Goal: Task Accomplishment & Management: Use online tool/utility

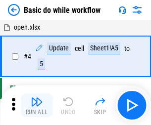
click at [37, 105] on img "button" at bounding box center [37, 102] width 12 height 12
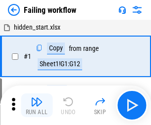
click at [37, 105] on img "button" at bounding box center [37, 102] width 12 height 12
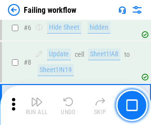
scroll to position [209, 0]
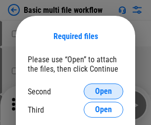
click at [103, 91] on span "Open" at bounding box center [103, 91] width 17 height 8
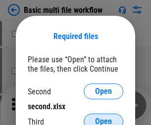
click at [103, 118] on span "Open" at bounding box center [103, 122] width 17 height 8
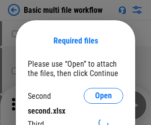
scroll to position [4, 0]
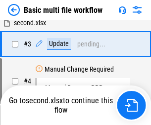
scroll to position [0, 0]
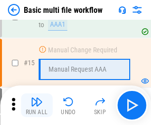
click at [37, 105] on img "button" at bounding box center [37, 102] width 12 height 12
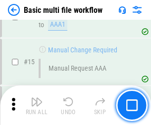
scroll to position [657, 0]
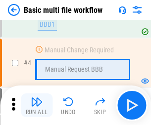
click at [37, 105] on img "button" at bounding box center [37, 102] width 12 height 12
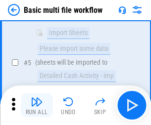
click at [37, 105] on img "button" at bounding box center [37, 102] width 12 height 12
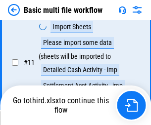
scroll to position [463, 0]
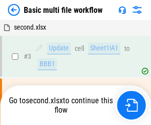
scroll to position [40, 0]
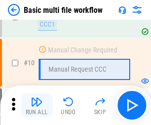
click at [37, 105] on img "button" at bounding box center [37, 102] width 12 height 12
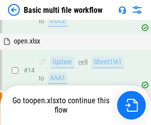
scroll to position [516, 0]
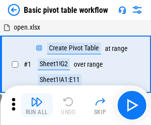
click at [37, 105] on img "button" at bounding box center [37, 102] width 12 height 12
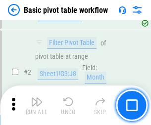
scroll to position [236, 0]
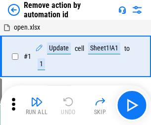
scroll to position [37, 0]
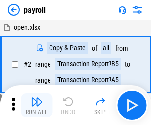
click at [37, 105] on img "button" at bounding box center [37, 102] width 12 height 12
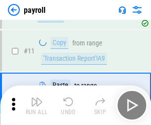
scroll to position [72, 0]
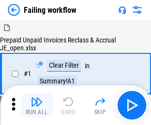
click at [37, 105] on img "button" at bounding box center [37, 102] width 12 height 12
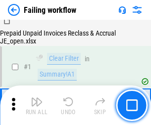
scroll to position [159, 0]
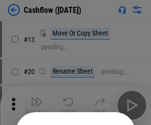
scroll to position [96, 0]
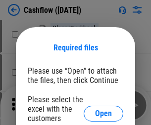
scroll to position [108, 0]
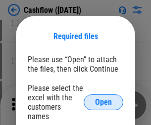
click at [103, 98] on span "Open" at bounding box center [103, 102] width 17 height 8
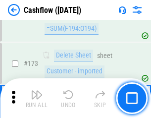
scroll to position [1045, 0]
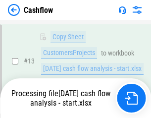
scroll to position [148, 0]
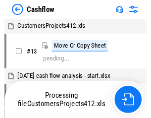
scroll to position [11, 0]
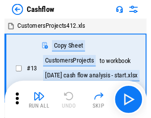
scroll to position [11, 0]
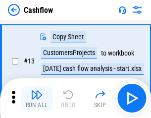
click at [37, 98] on img "button" at bounding box center [37, 94] width 12 height 12
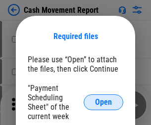
click at [103, 102] on span "Open" at bounding box center [103, 102] width 17 height 8
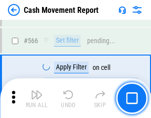
scroll to position [4525, 0]
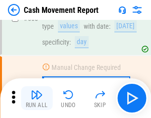
click at [37, 98] on img "button" at bounding box center [37, 94] width 12 height 12
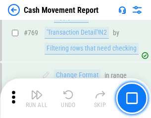
scroll to position [5487, 0]
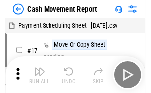
scroll to position [18, 0]
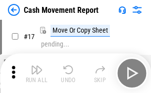
click at [37, 73] on img "button" at bounding box center [37, 70] width 12 height 12
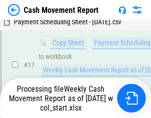
scroll to position [205, 0]
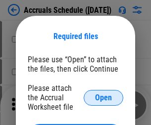
click at [103, 97] on span "Open" at bounding box center [103, 98] width 17 height 8
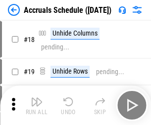
scroll to position [95, 0]
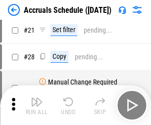
click at [37, 105] on img "button" at bounding box center [37, 102] width 12 height 12
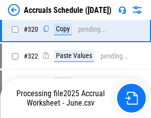
scroll to position [1837, 0]
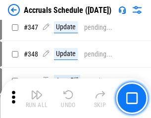
click at [37, 98] on img "button" at bounding box center [37, 94] width 12 height 12
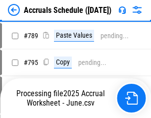
scroll to position [4148, 0]
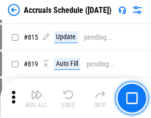
click at [37, 98] on img "button" at bounding box center [37, 94] width 12 height 12
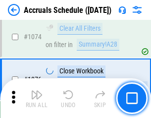
scroll to position [5914, 0]
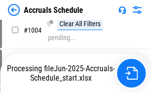
scroll to position [4925, 0]
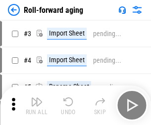
click at [37, 98] on img "button" at bounding box center [37, 102] width 12 height 12
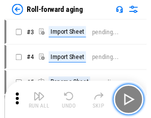
scroll to position [1, 0]
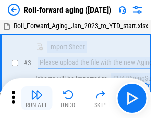
click at [37, 98] on img "button" at bounding box center [37, 94] width 12 height 12
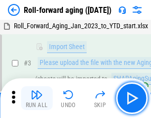
scroll to position [64, 0]
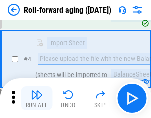
click at [37, 98] on img "button" at bounding box center [37, 94] width 12 height 12
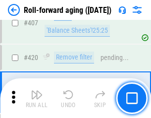
scroll to position [3424, 0]
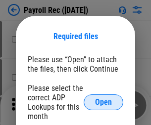
click at [103, 102] on span "Open" at bounding box center [103, 102] width 17 height 8
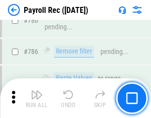
scroll to position [6172, 0]
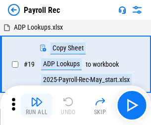
click at [37, 105] on img "button" at bounding box center [37, 102] width 12 height 12
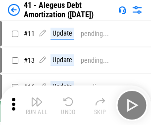
click at [37, 105] on img "button" at bounding box center [37, 102] width 12 height 12
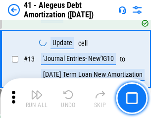
scroll to position [122, 0]
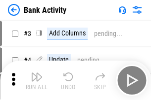
click at [37, 80] on img "button" at bounding box center [37, 77] width 12 height 12
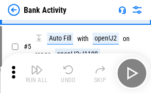
scroll to position [52, 0]
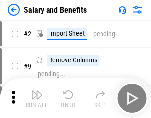
click at [37, 98] on img "button" at bounding box center [37, 94] width 12 height 12
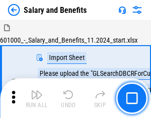
scroll to position [13, 0]
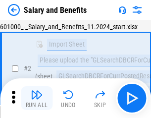
click at [37, 98] on img "button" at bounding box center [37, 94] width 12 height 12
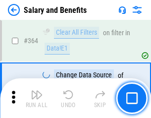
scroll to position [4650, 0]
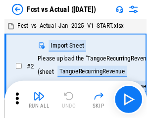
scroll to position [13, 0]
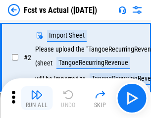
click at [37, 98] on img "button" at bounding box center [37, 94] width 12 height 12
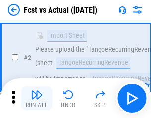
click at [37, 98] on img "button" at bounding box center [37, 94] width 12 height 12
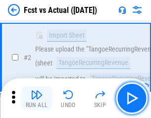
scroll to position [92, 0]
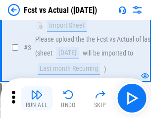
click at [37, 98] on img "button" at bounding box center [37, 94] width 12 height 12
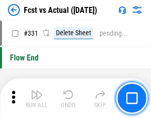
scroll to position [4726, 0]
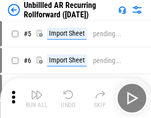
scroll to position [21, 0]
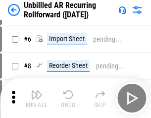
click at [37, 98] on img "button" at bounding box center [37, 94] width 12 height 12
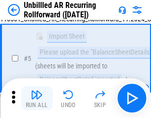
click at [37, 98] on img "button" at bounding box center [37, 94] width 12 height 12
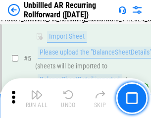
scroll to position [93, 0]
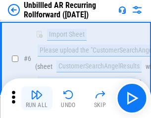
click at [37, 98] on img "button" at bounding box center [37, 94] width 12 height 12
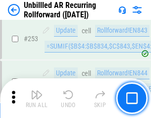
scroll to position [3354, 0]
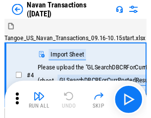
scroll to position [16, 0]
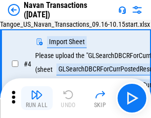
click at [37, 98] on img "button" at bounding box center [37, 94] width 12 height 12
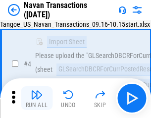
click at [37, 98] on img "button" at bounding box center [37, 94] width 12 height 12
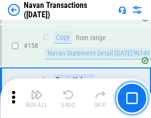
scroll to position [3201, 0]
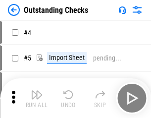
click at [37, 98] on img "button" at bounding box center [37, 94] width 12 height 12
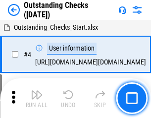
scroll to position [41, 0]
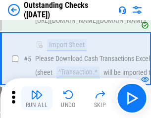
click at [37, 98] on img "button" at bounding box center [37, 94] width 12 height 12
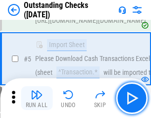
scroll to position [103, 0]
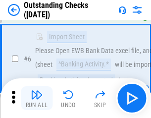
click at [37, 98] on img "button" at bounding box center [37, 94] width 12 height 12
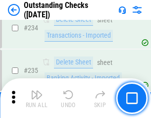
scroll to position [2998, 0]
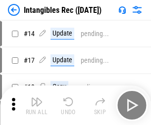
click at [37, 105] on img "button" at bounding box center [37, 102] width 12 height 12
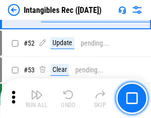
scroll to position [385, 0]
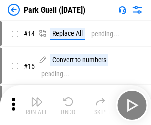
click at [37, 98] on img "button" at bounding box center [37, 102] width 12 height 12
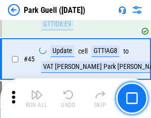
scroll to position [1235, 0]
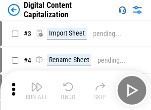
click at [37, 83] on img "button" at bounding box center [37, 87] width 12 height 12
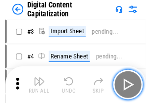
scroll to position [29, 0]
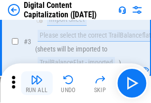
click at [37, 83] on img "button" at bounding box center [37, 80] width 12 height 12
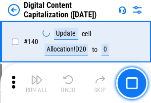
scroll to position [1047, 0]
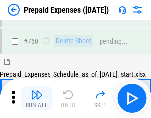
click at [37, 98] on img "button" at bounding box center [37, 94] width 12 height 12
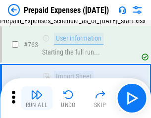
click at [37, 98] on img "button" at bounding box center [37, 94] width 12 height 12
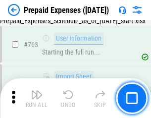
scroll to position [2795, 0]
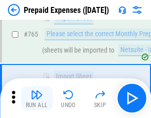
click at [37, 98] on img "button" at bounding box center [37, 94] width 12 height 12
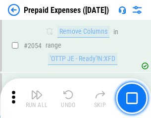
scroll to position [10321, 0]
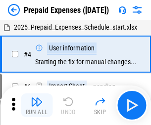
click at [37, 105] on img "button" at bounding box center [37, 102] width 12 height 12
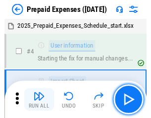
scroll to position [43, 0]
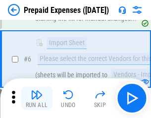
click at [37, 98] on img "button" at bounding box center [37, 94] width 12 height 12
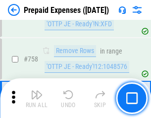
scroll to position [3518, 0]
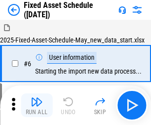
click at [37, 105] on img "button" at bounding box center [37, 102] width 12 height 12
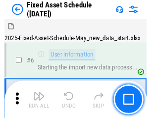
scroll to position [53, 0]
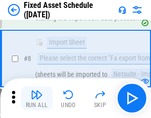
click at [37, 98] on img "button" at bounding box center [37, 94] width 12 height 12
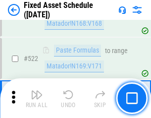
scroll to position [3432, 0]
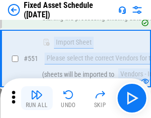
click at [37, 98] on img "button" at bounding box center [37, 94] width 12 height 12
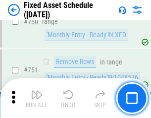
scroll to position [4814, 0]
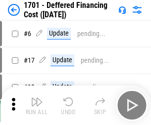
click at [37, 105] on img "button" at bounding box center [37, 102] width 12 height 12
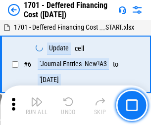
scroll to position [118, 0]
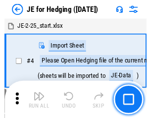
scroll to position [1, 0]
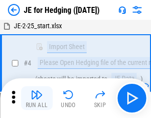
click at [37, 98] on img "button" at bounding box center [37, 94] width 12 height 12
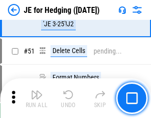
scroll to position [639, 0]
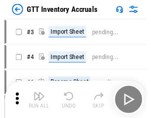
scroll to position [1, 0]
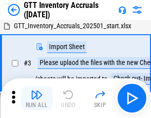
click at [37, 98] on img "button" at bounding box center [37, 94] width 12 height 12
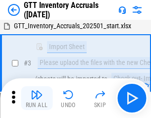
click at [37, 98] on img "button" at bounding box center [37, 94] width 12 height 12
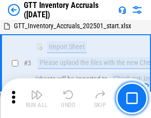
scroll to position [64, 0]
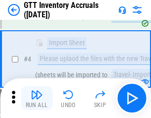
click at [37, 98] on img "button" at bounding box center [37, 94] width 12 height 12
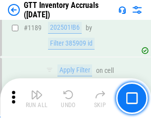
scroll to position [8063, 0]
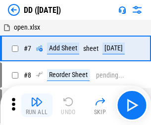
click at [37, 105] on img "button" at bounding box center [37, 102] width 12 height 12
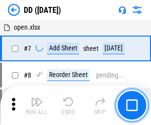
scroll to position [95, 0]
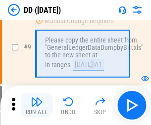
click at [37, 105] on img "button" at bounding box center [37, 102] width 12 height 12
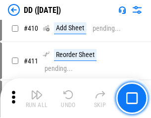
scroll to position [4418, 0]
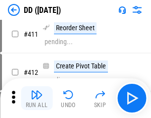
click at [37, 98] on img "button" at bounding box center [37, 94] width 12 height 12
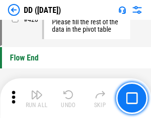
scroll to position [4726, 0]
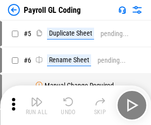
click at [37, 105] on img "button" at bounding box center [37, 102] width 12 height 12
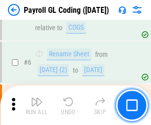
scroll to position [118, 0]
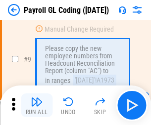
click at [37, 105] on img "button" at bounding box center [37, 102] width 12 height 12
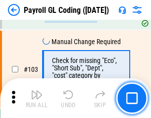
scroll to position [2316, 0]
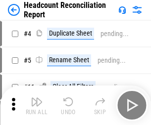
click at [37, 105] on img "button" at bounding box center [37, 102] width 12 height 12
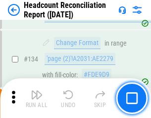
scroll to position [1187, 0]
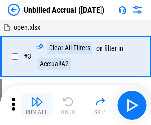
click at [37, 105] on img "button" at bounding box center [37, 102] width 12 height 12
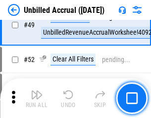
scroll to position [896, 0]
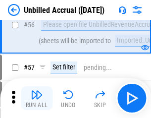
click at [37, 98] on img "button" at bounding box center [37, 94] width 12 height 12
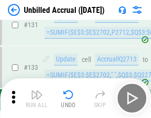
scroll to position [2941, 0]
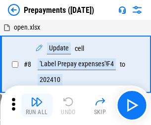
click at [37, 105] on img "button" at bounding box center [37, 102] width 12 height 12
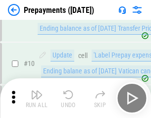
scroll to position [62, 0]
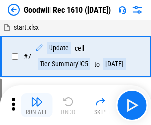
click at [37, 105] on img "button" at bounding box center [37, 102] width 12 height 12
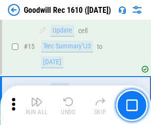
scroll to position [169, 0]
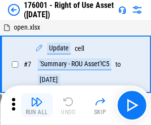
click at [37, 105] on img "button" at bounding box center [37, 102] width 12 height 12
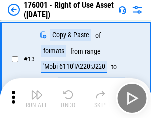
scroll to position [64, 0]
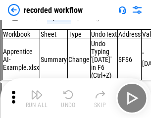
click at [37, 98] on img "button" at bounding box center [37, 94] width 12 height 12
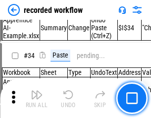
scroll to position [3086, 0]
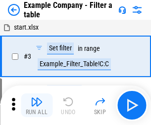
click at [37, 105] on img "button" at bounding box center [37, 102] width 12 height 12
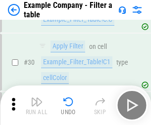
scroll to position [903, 0]
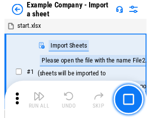
scroll to position [15, 0]
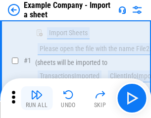
click at [37, 98] on img "button" at bounding box center [37, 94] width 12 height 12
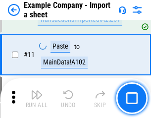
scroll to position [218, 0]
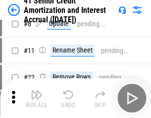
click at [37, 98] on img "button" at bounding box center [37, 94] width 12 height 12
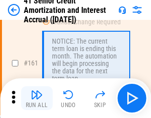
click at [37, 98] on img "button" at bounding box center [37, 94] width 12 height 12
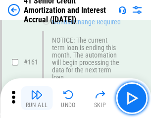
scroll to position [1056, 0]
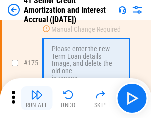
click at [37, 98] on img "button" at bounding box center [37, 94] width 12 height 12
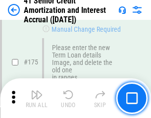
scroll to position [1156, 0]
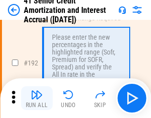
click at [37, 98] on img "button" at bounding box center [37, 94] width 12 height 12
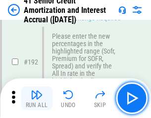
scroll to position [1260, 0]
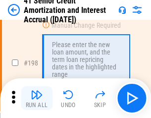
click at [37, 98] on img "button" at bounding box center [37, 94] width 12 height 12
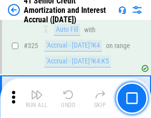
scroll to position [2522, 0]
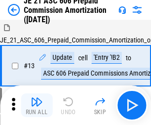
click at [37, 98] on img "button" at bounding box center [37, 102] width 12 height 12
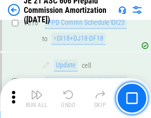
scroll to position [1843, 0]
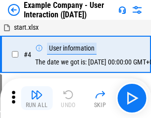
click at [37, 98] on img "button" at bounding box center [37, 94] width 12 height 12
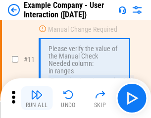
click at [37, 98] on img "button" at bounding box center [37, 94] width 12 height 12
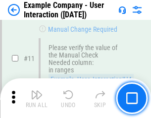
scroll to position [214, 0]
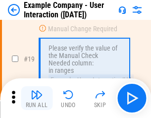
click at [37, 98] on img "button" at bounding box center [37, 94] width 12 height 12
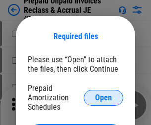
click at [103, 97] on span "Open" at bounding box center [103, 98] width 17 height 8
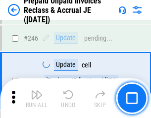
scroll to position [1333, 0]
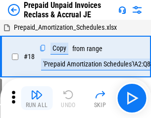
click at [37, 98] on img "button" at bounding box center [37, 94] width 12 height 12
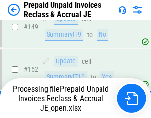
scroll to position [809, 0]
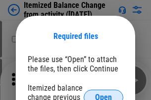
click at [103, 94] on span "Open" at bounding box center [103, 98] width 17 height 8
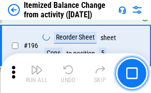
scroll to position [1900, 0]
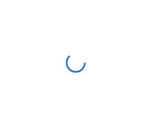
scroll to position [4, 0]
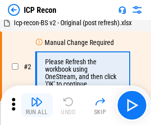
click at [37, 105] on img "button" at bounding box center [37, 102] width 12 height 12
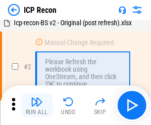
click at [37, 105] on img "button" at bounding box center [37, 102] width 12 height 12
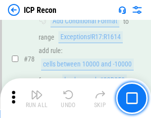
scroll to position [968, 0]
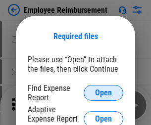
click at [103, 93] on span "Open" at bounding box center [103, 93] width 17 height 8
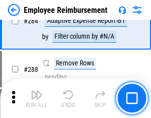
scroll to position [2684, 0]
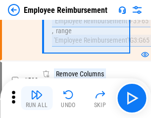
click at [37, 98] on img "button" at bounding box center [37, 94] width 12 height 12
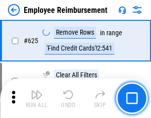
scroll to position [5912, 0]
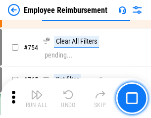
click at [37, 98] on img "button" at bounding box center [37, 94] width 12 height 12
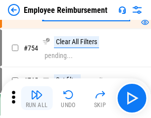
click at [37, 98] on img "button" at bounding box center [37, 94] width 12 height 12
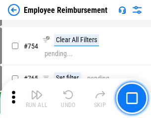
scroll to position [6927, 0]
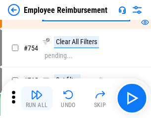
click at [37, 98] on img "button" at bounding box center [37, 94] width 12 height 12
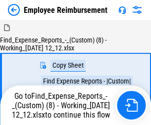
scroll to position [34, 0]
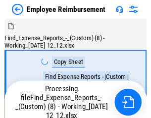
scroll to position [34, 0]
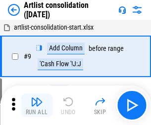
click at [37, 105] on img "button" at bounding box center [37, 102] width 12 height 12
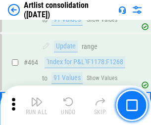
scroll to position [4323, 0]
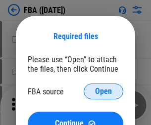
click at [103, 91] on span "Open" at bounding box center [103, 91] width 17 height 8
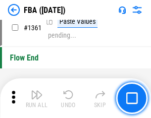
scroll to position [10604, 0]
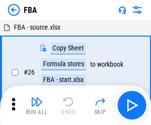
scroll to position [10, 0]
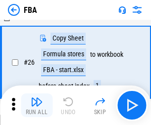
click at [37, 105] on img "button" at bounding box center [37, 102] width 12 height 12
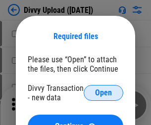
click at [103, 93] on span "Open" at bounding box center [103, 93] width 17 height 8
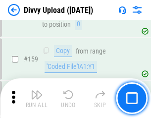
scroll to position [1022, 0]
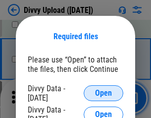
click at [103, 93] on span "Open" at bounding box center [103, 93] width 17 height 8
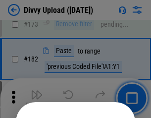
scroll to position [1108, 0]
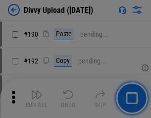
scroll to position [1246, 0]
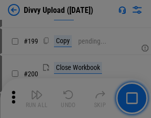
scroll to position [1436, 0]
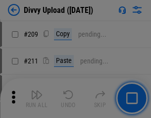
scroll to position [1677, 0]
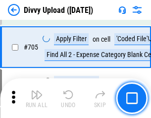
scroll to position [6754, 0]
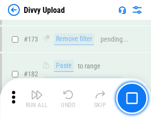
scroll to position [1105, 0]
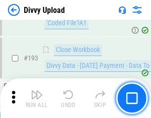
scroll to position [1323, 0]
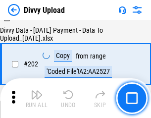
scroll to position [1598, 0]
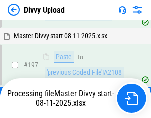
scroll to position [1430, 0]
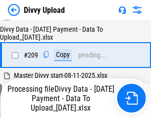
scroll to position [1815, 0]
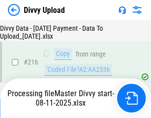
scroll to position [2033, 0]
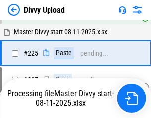
scroll to position [2344, 0]
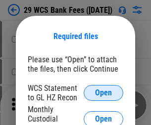
click at [103, 93] on span "Open" at bounding box center [103, 93] width 17 height 8
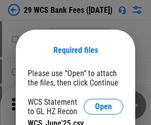
scroll to position [14, 0]
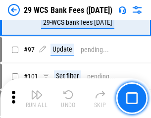
scroll to position [962, 0]
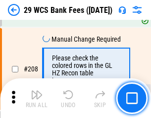
click at [37, 98] on img "button" at bounding box center [37, 94] width 12 height 12
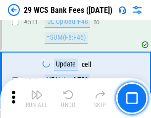
scroll to position [4968, 0]
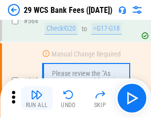
click at [37, 98] on img "button" at bounding box center [37, 94] width 12 height 12
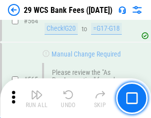
scroll to position [5340, 0]
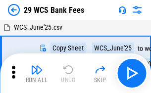
scroll to position [18, 0]
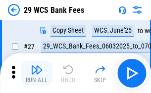
click at [37, 73] on img "button" at bounding box center [37, 70] width 12 height 12
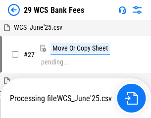
scroll to position [5, 0]
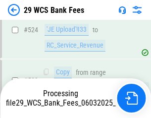
scroll to position [5329, 0]
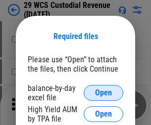
click at [103, 93] on span "Open" at bounding box center [103, 93] width 17 height 8
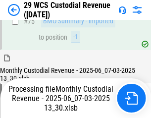
scroll to position [1031, 0]
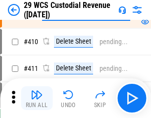
click at [37, 98] on img "button" at bounding box center [37, 94] width 12 height 12
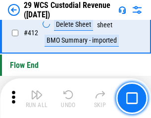
scroll to position [4715, 0]
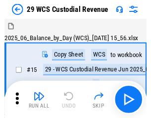
scroll to position [24, 0]
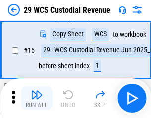
click at [37, 98] on img "button" at bounding box center [37, 94] width 12 height 12
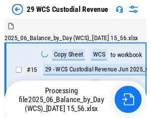
scroll to position [24, 0]
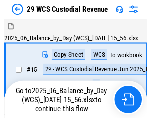
scroll to position [18, 0]
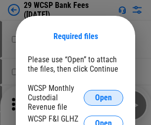
click at [103, 97] on span "Open" at bounding box center [103, 98] width 17 height 8
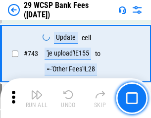
scroll to position [4976, 0]
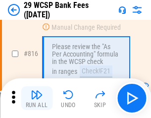
click at [37, 98] on img "button" at bounding box center [37, 94] width 12 height 12
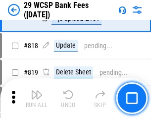
scroll to position [5990, 0]
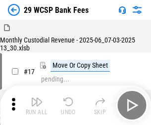
click at [37, 98] on img "button" at bounding box center [37, 102] width 12 height 12
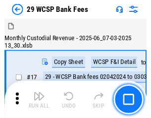
scroll to position [24, 0]
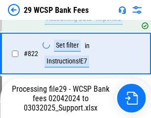
scroll to position [6253, 0]
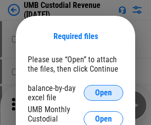
click at [103, 93] on span "Open" at bounding box center [103, 93] width 17 height 8
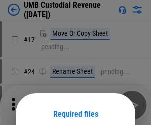
scroll to position [78, 0]
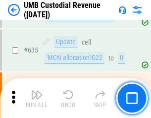
scroll to position [5167, 0]
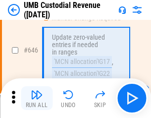
click at [37, 98] on img "button" at bounding box center [37, 94] width 12 height 12
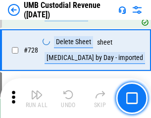
scroll to position [6091, 0]
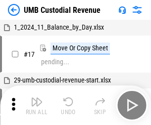
scroll to position [7, 0]
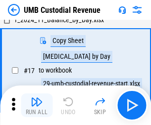
click at [37, 105] on img "button" at bounding box center [37, 102] width 12 height 12
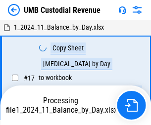
scroll to position [7, 0]
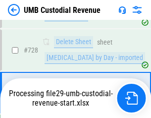
scroll to position [6068, 0]
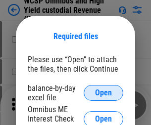
click at [103, 93] on span "Open" at bounding box center [103, 93] width 17 height 8
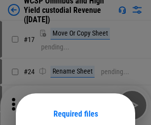
scroll to position [78, 0]
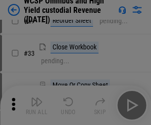
scroll to position [226, 0]
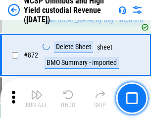
scroll to position [8356, 0]
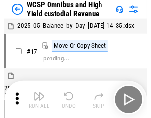
scroll to position [5, 0]
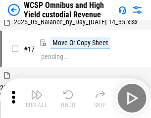
click at [37, 98] on img "button" at bounding box center [37, 94] width 12 height 12
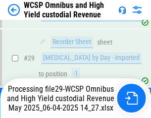
scroll to position [205, 0]
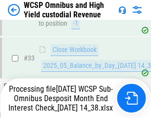
scroll to position [438, 0]
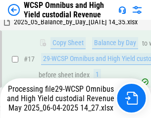
scroll to position [205, 0]
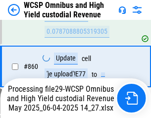
scroll to position [8334, 0]
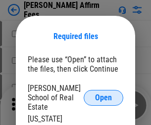
click at [103, 94] on span "Open" at bounding box center [103, 98] width 17 height 8
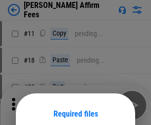
scroll to position [78, 0]
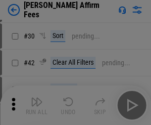
scroll to position [201, 0]
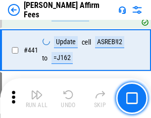
scroll to position [2271, 0]
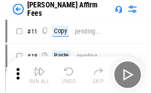
scroll to position [10, 0]
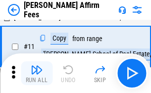
click at [37, 73] on img "button" at bounding box center [37, 70] width 12 height 12
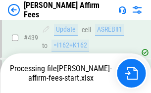
scroll to position [2589, 0]
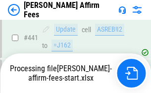
scroll to position [2589, 0]
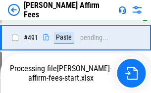
scroll to position [2647, 0]
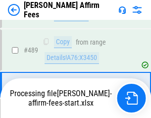
scroll to position [2577, 0]
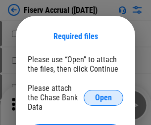
click at [103, 94] on span "Open" at bounding box center [103, 98] width 17 height 8
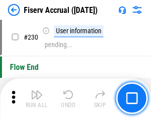
scroll to position [3129, 0]
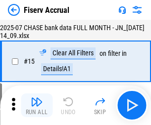
click at [37, 105] on img "button" at bounding box center [37, 102] width 12 height 12
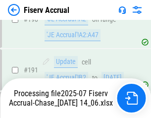
scroll to position [2596, 0]
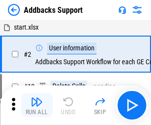
click at [37, 98] on img "button" at bounding box center [37, 102] width 12 height 12
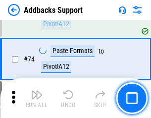
scroll to position [719, 0]
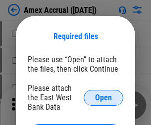
click at [103, 97] on span "Open" at bounding box center [103, 98] width 17 height 8
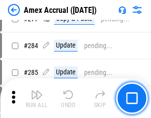
scroll to position [2570, 0]
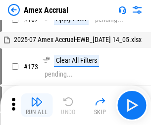
click at [37, 105] on img "button" at bounding box center [37, 102] width 12 height 12
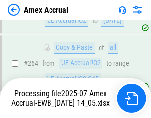
scroll to position [2820, 0]
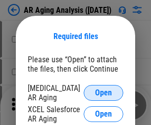
click at [103, 91] on span "Open" at bounding box center [103, 93] width 17 height 8
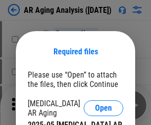
scroll to position [15, 0]
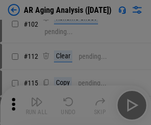
scroll to position [136, 0]
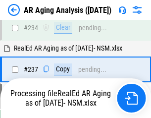
scroll to position [1530, 0]
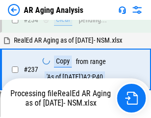
scroll to position [1560, 0]
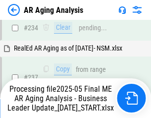
scroll to position [1519, 0]
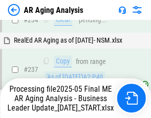
scroll to position [1560, 0]
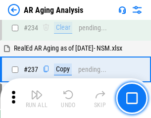
scroll to position [1519, 0]
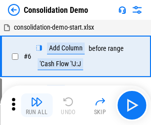
click at [37, 105] on img "button" at bounding box center [37, 102] width 12 height 12
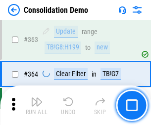
scroll to position [3309, 0]
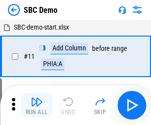
click at [37, 105] on img "button" at bounding box center [37, 102] width 12 height 12
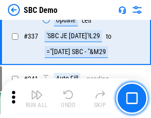
scroll to position [2597, 0]
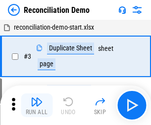
click at [37, 105] on img "button" at bounding box center [37, 102] width 12 height 12
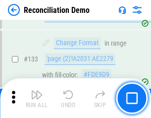
scroll to position [1173, 0]
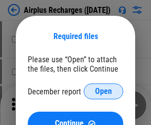
click at [103, 91] on span "Open" at bounding box center [103, 91] width 17 height 8
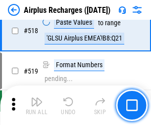
scroll to position [4249, 0]
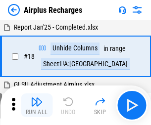
click at [37, 105] on img "button" at bounding box center [37, 102] width 12 height 12
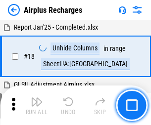
scroll to position [43, 0]
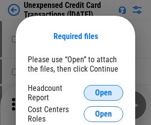
click at [103, 93] on span "Open" at bounding box center [103, 93] width 17 height 8
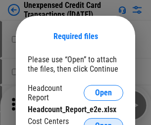
click at [103, 122] on span "Open" at bounding box center [103, 126] width 17 height 8
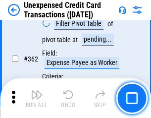
scroll to position [2539, 0]
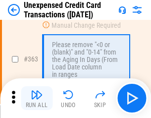
click at [37, 98] on img "button" at bounding box center [37, 94] width 12 height 12
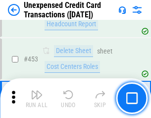
scroll to position [3368, 0]
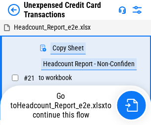
scroll to position [15, 0]
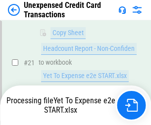
scroll to position [160, 0]
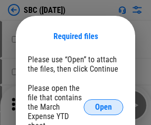
click at [103, 107] on span "Open" at bounding box center [103, 107] width 17 height 8
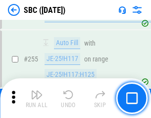
scroll to position [1929, 0]
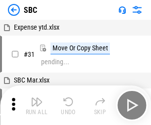
scroll to position [10, 0]
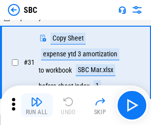
click at [37, 105] on img "button" at bounding box center [37, 102] width 12 height 12
